Goal: Check status: Check status

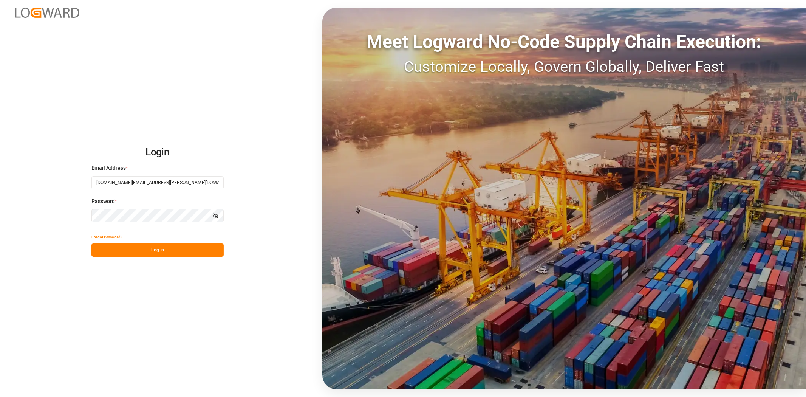
click at [145, 252] on button "Log In" at bounding box center [157, 249] width 132 height 13
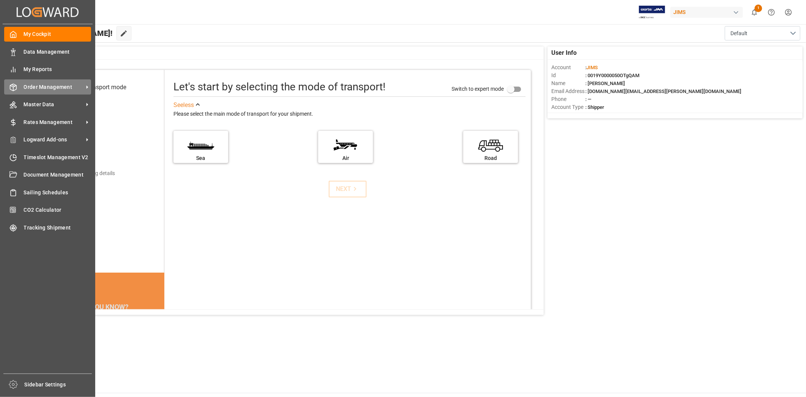
click at [39, 88] on span "Order Management" at bounding box center [54, 87] width 60 height 8
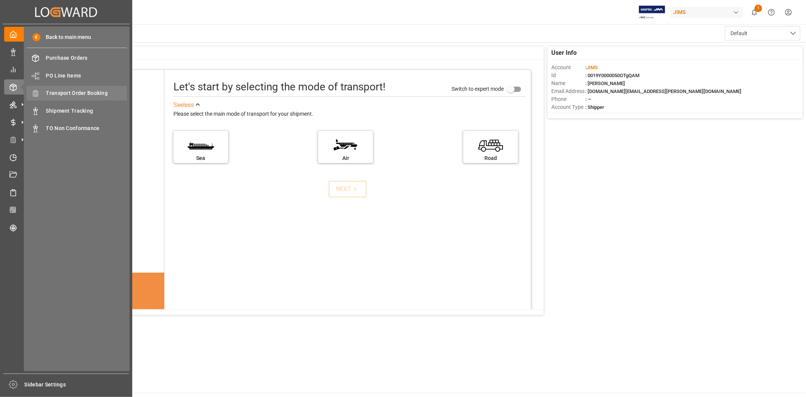
click at [92, 93] on span "Transport Order Booking" at bounding box center [86, 93] width 81 height 8
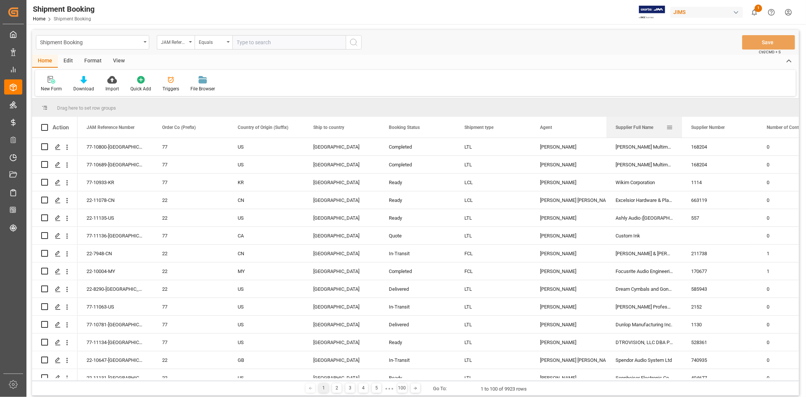
drag, startPoint x: 628, startPoint y: 127, endPoint x: 648, endPoint y: 126, distance: 20.1
click at [648, 126] on span "Supplier Full Name" at bounding box center [634, 127] width 38 height 5
drag, startPoint x: 634, startPoint y: 129, endPoint x: 635, endPoint y: 102, distance: 26.9
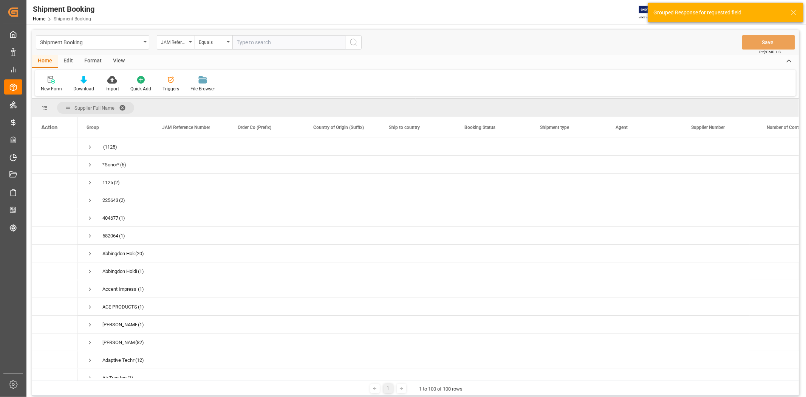
click at [123, 105] on span at bounding box center [125, 107] width 12 height 7
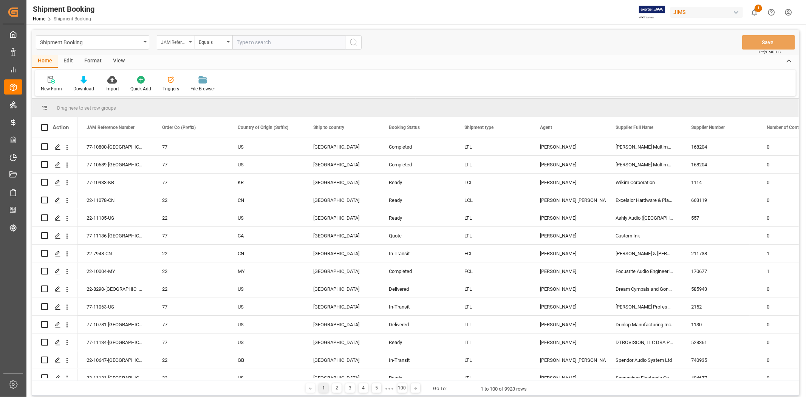
click at [189, 42] on div "JAM Reference Number" at bounding box center [176, 42] width 38 height 14
type input "agen"
click at [197, 79] on div "Agent" at bounding box center [213, 77] width 113 height 16
click at [271, 42] on div "Select Items" at bounding box center [286, 43] width 98 height 8
type input "jang"
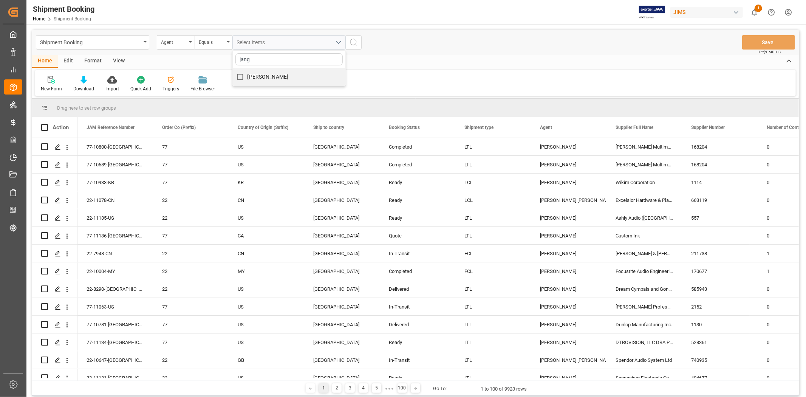
click at [251, 75] on span "[PERSON_NAME]" at bounding box center [267, 77] width 41 height 6
click at [247, 75] on input "[PERSON_NAME]" at bounding box center [240, 77] width 15 height 15
checkbox input "true"
click at [357, 40] on icon "search button" at bounding box center [353, 42] width 9 height 9
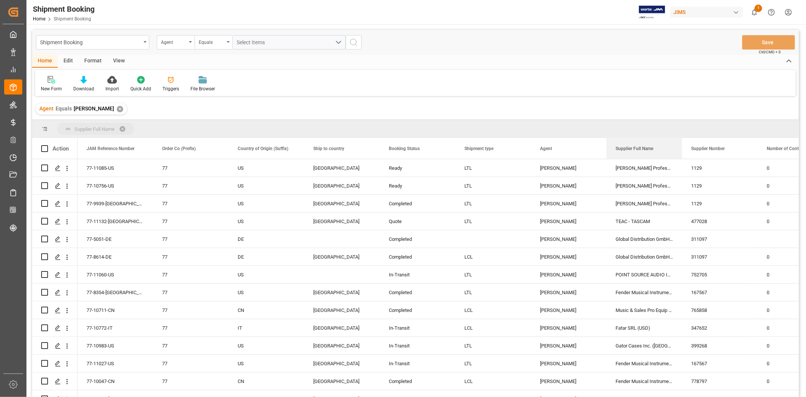
drag, startPoint x: 635, startPoint y: 147, endPoint x: 628, endPoint y: 125, distance: 23.4
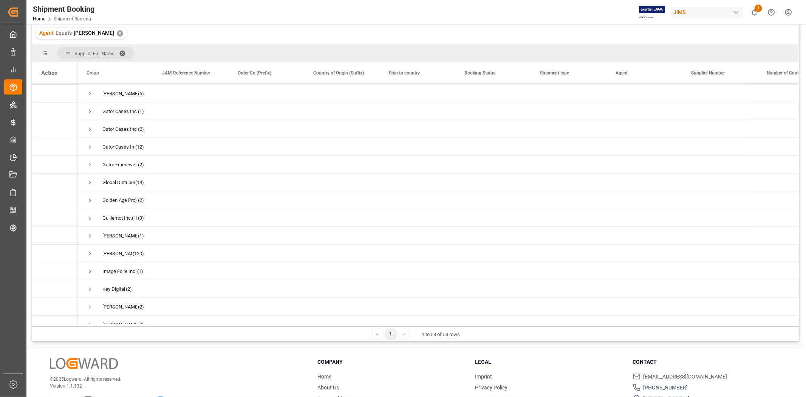
scroll to position [426, 0]
click at [89, 182] on span "Press SPACE to select this row." at bounding box center [90, 181] width 7 height 7
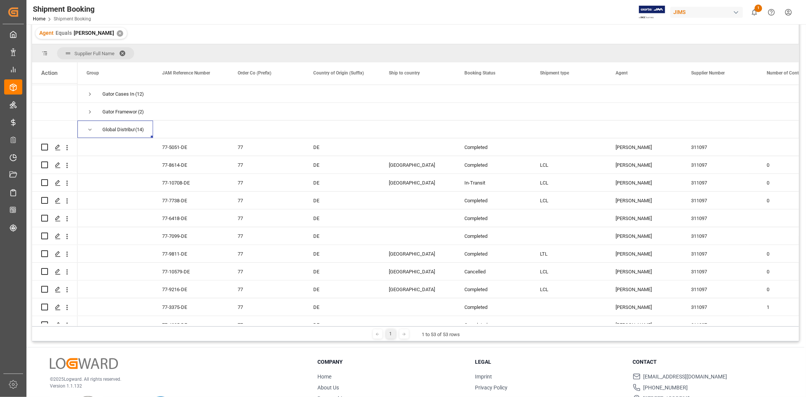
scroll to position [480, 0]
click at [171, 269] on div "77-10579-DE" at bounding box center [191, 268] width 76 height 17
click at [172, 251] on div "77-9811-DE" at bounding box center [191, 251] width 76 height 17
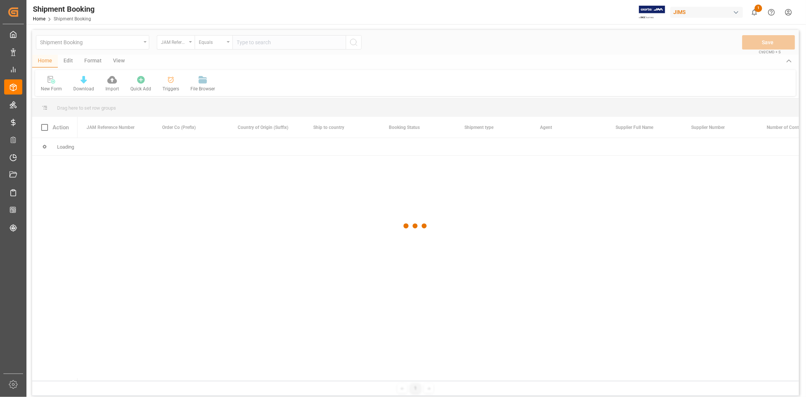
click at [250, 45] on div at bounding box center [415, 226] width 767 height 392
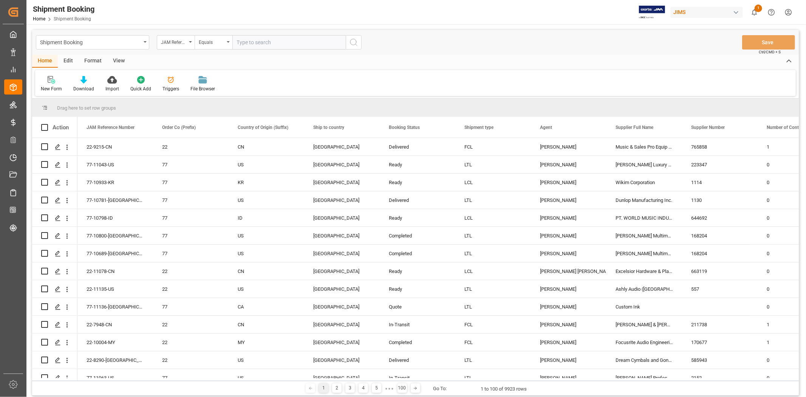
click at [246, 41] on input "text" at bounding box center [288, 42] width 113 height 14
paste input "77-10579-DE"
type input "77-10579-DE"
click at [352, 45] on icon "search button" at bounding box center [353, 42] width 9 height 9
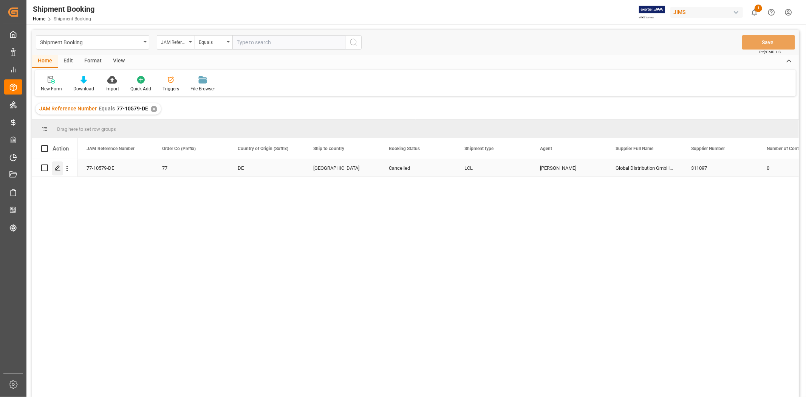
click at [60, 169] on icon "Press SPACE to select this row." at bounding box center [58, 168] width 6 height 6
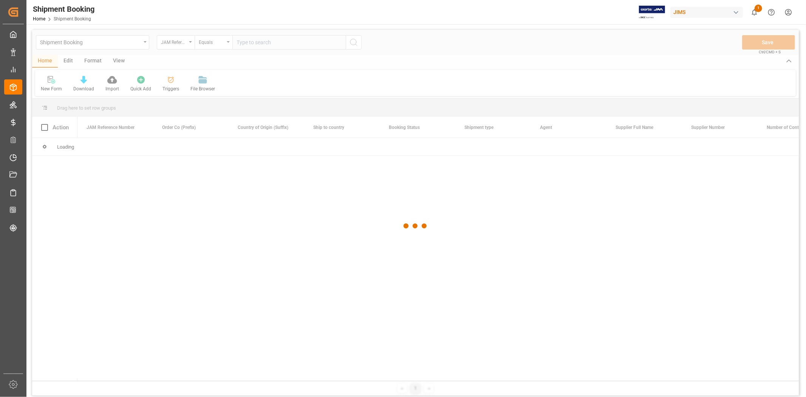
click at [256, 44] on div at bounding box center [415, 226] width 767 height 392
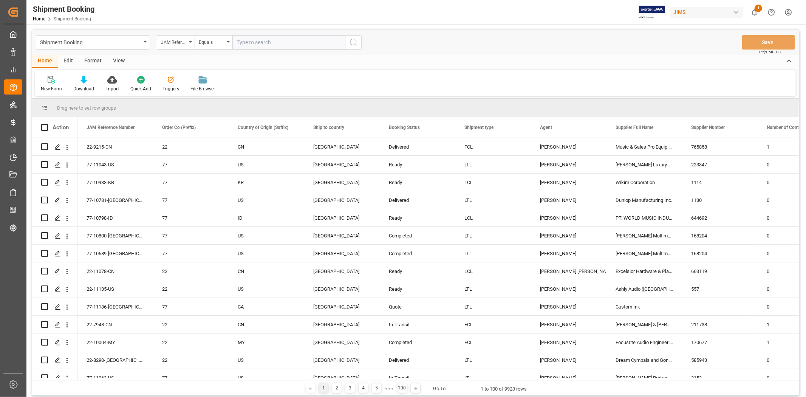
click at [254, 43] on input "text" at bounding box center [288, 42] width 113 height 14
paste input "77-9811-DE"
type input "77-9811-DE"
click at [352, 40] on icon "search button" at bounding box center [353, 42] width 9 height 9
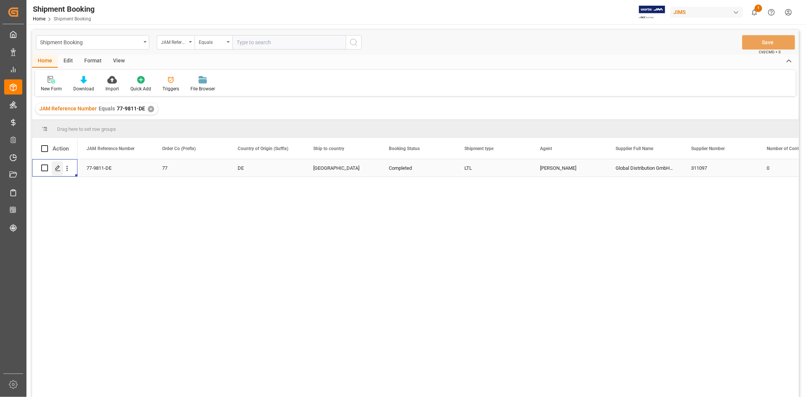
click at [58, 169] on icon "Press SPACE to select this row." at bounding box center [58, 168] width 6 height 6
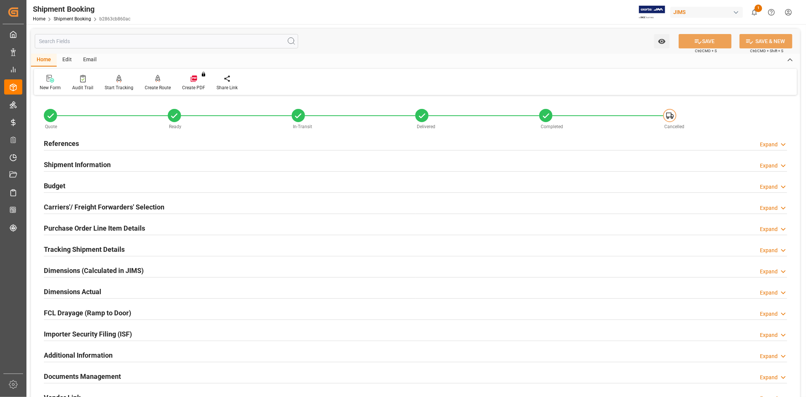
click at [118, 229] on h2 "Purchase Order Line Item Details" at bounding box center [94, 228] width 101 height 10
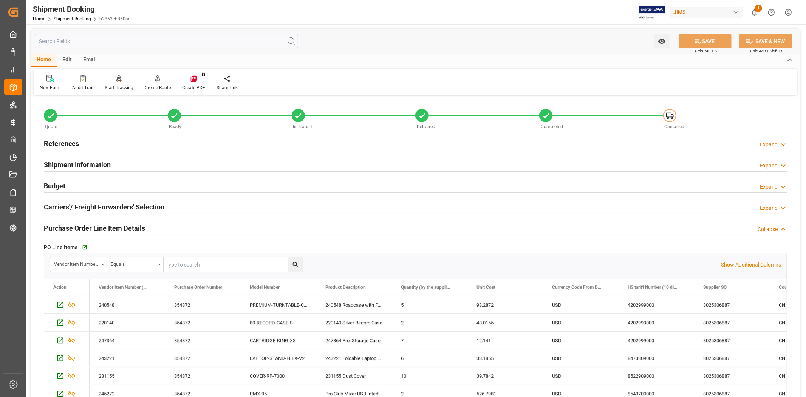
click at [118, 229] on h2 "Purchase Order Line Item Details" at bounding box center [94, 228] width 101 height 10
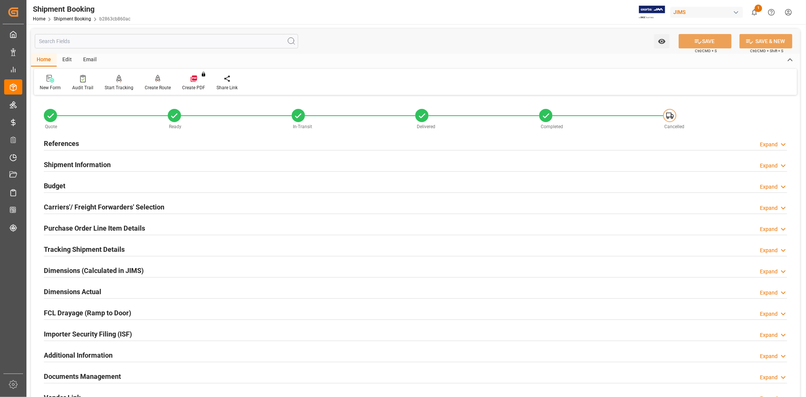
click at [115, 250] on h2 "Tracking Shipment Details" at bounding box center [84, 249] width 81 height 10
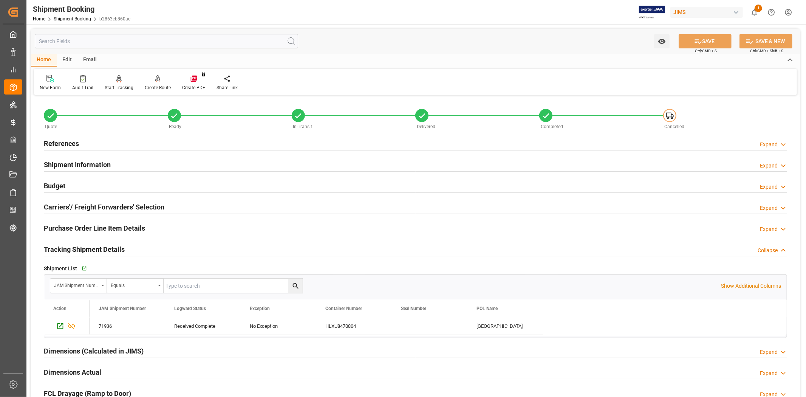
click at [115, 250] on h2 "Tracking Shipment Details" at bounding box center [84, 249] width 81 height 10
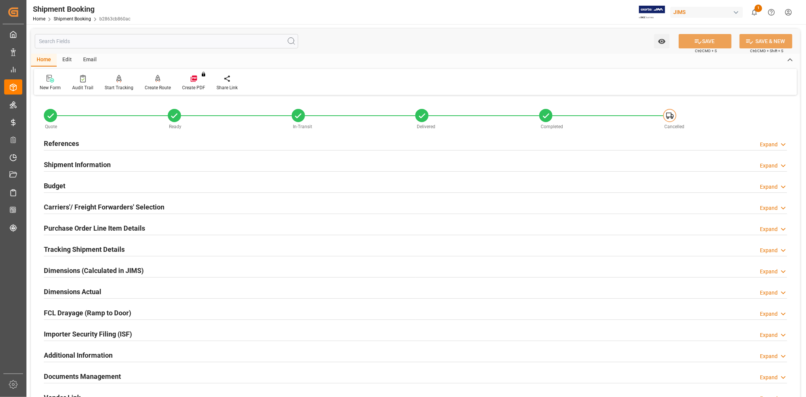
click at [96, 294] on h2 "Dimensions Actual" at bounding box center [72, 291] width 57 height 10
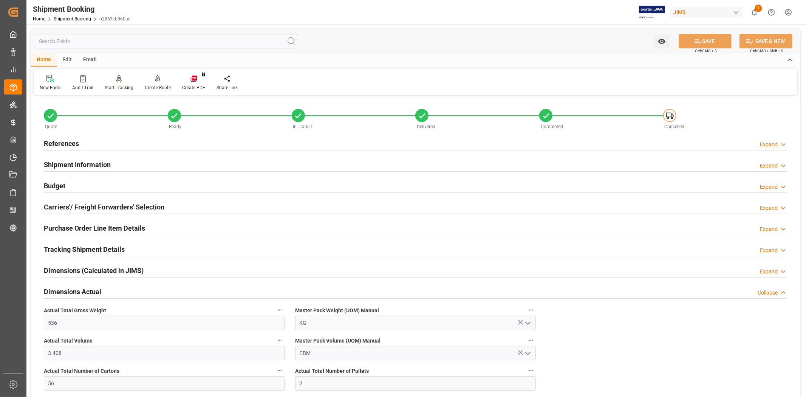
click at [643, 349] on div "Quote Ready In-Transit Delivered Completed Cancelled References Expand JAM Refe…" at bounding box center [415, 301] width 769 height 409
click at [635, 347] on div "Quote Ready In-Transit Delivered Completed Cancelled References Expand JAM Refe…" at bounding box center [415, 301] width 769 height 409
click at [68, 183] on div "Budget Expand" at bounding box center [415, 185] width 743 height 14
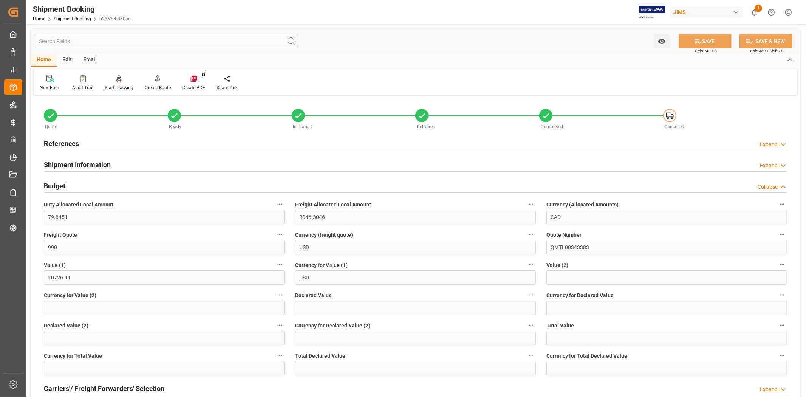
click at [108, 142] on div "References Expand" at bounding box center [415, 143] width 743 height 14
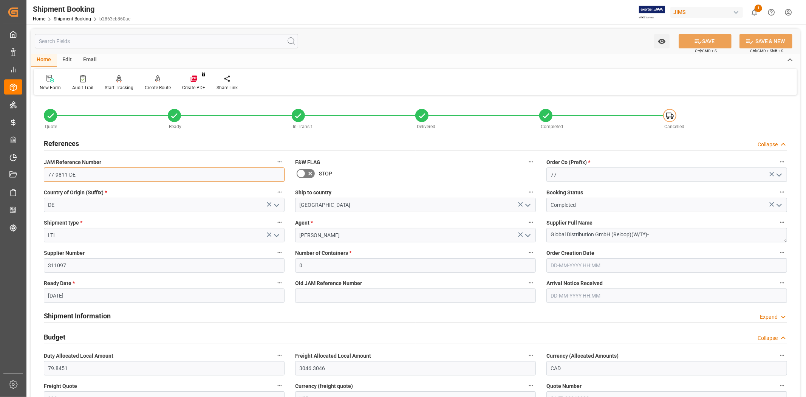
drag, startPoint x: 70, startPoint y: 180, endPoint x: 41, endPoint y: 180, distance: 28.7
click at [41, 180] on div "JAM Reference Number 77-9811-DE" at bounding box center [164, 169] width 251 height 30
click at [118, 317] on div "Shipment Information Expand" at bounding box center [415, 315] width 743 height 14
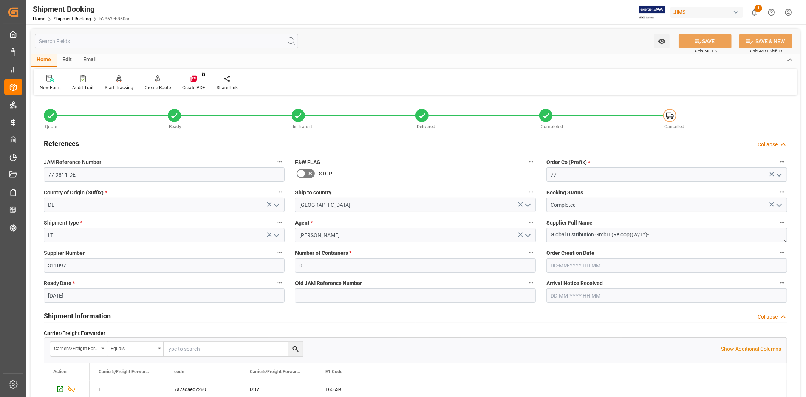
click at [118, 317] on div "Shipment Information Collapse" at bounding box center [415, 315] width 743 height 14
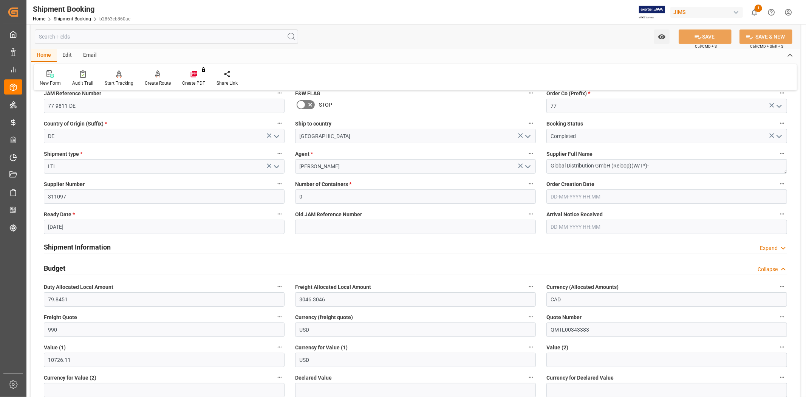
scroll to position [84, 0]
